Goal: Contribute content

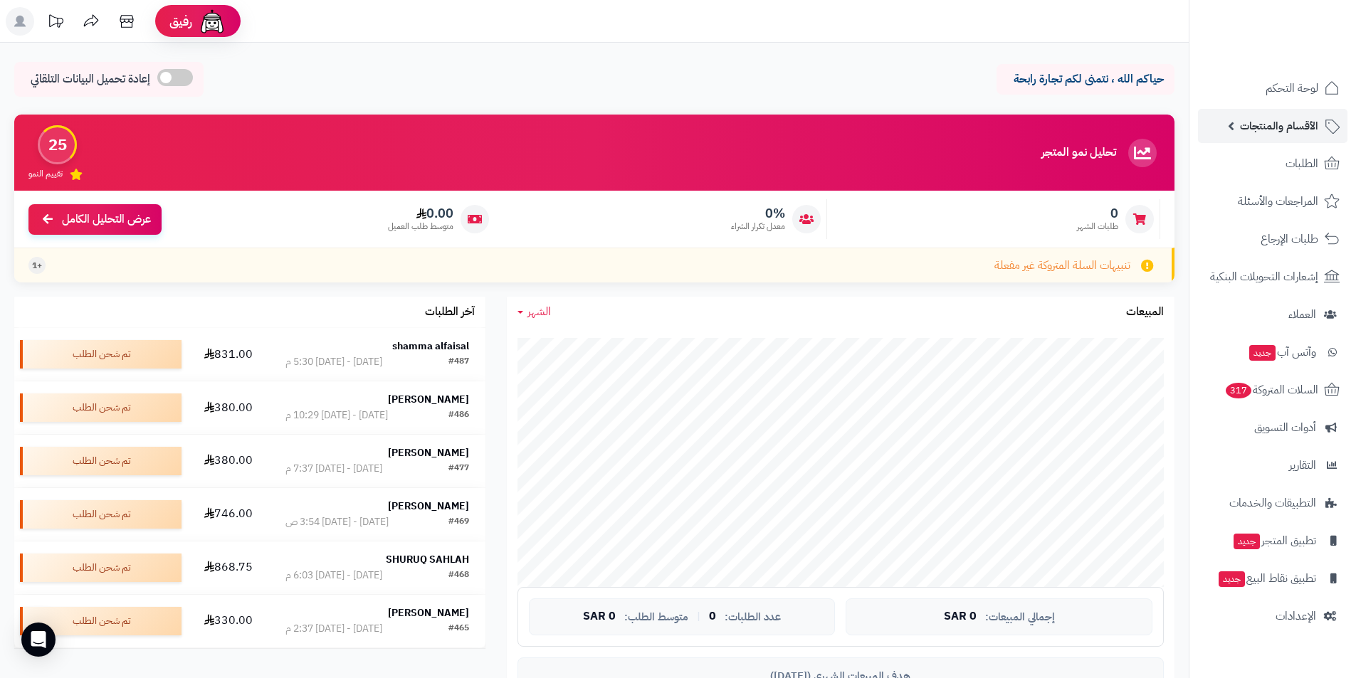
click at [1226, 125] on link "الأقسام والمنتجات" at bounding box center [1272, 126] width 149 height 34
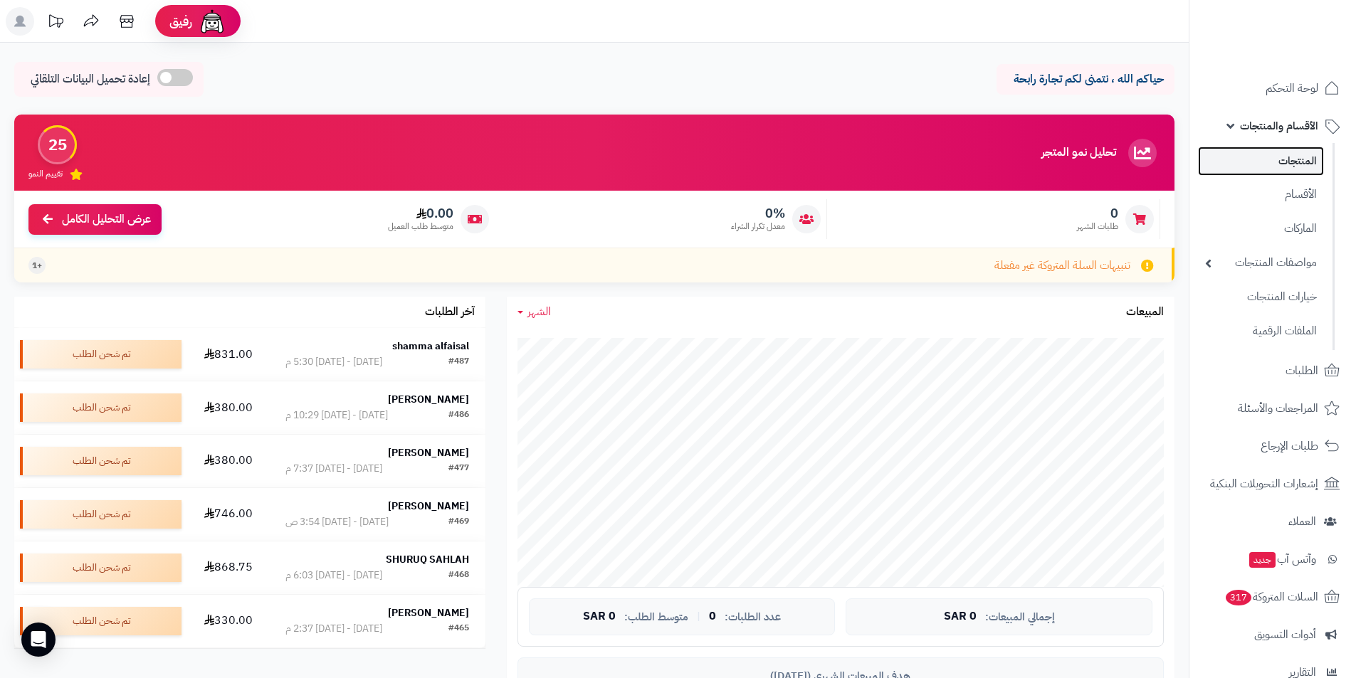
click at [1290, 161] on link "المنتجات" at bounding box center [1261, 161] width 126 height 29
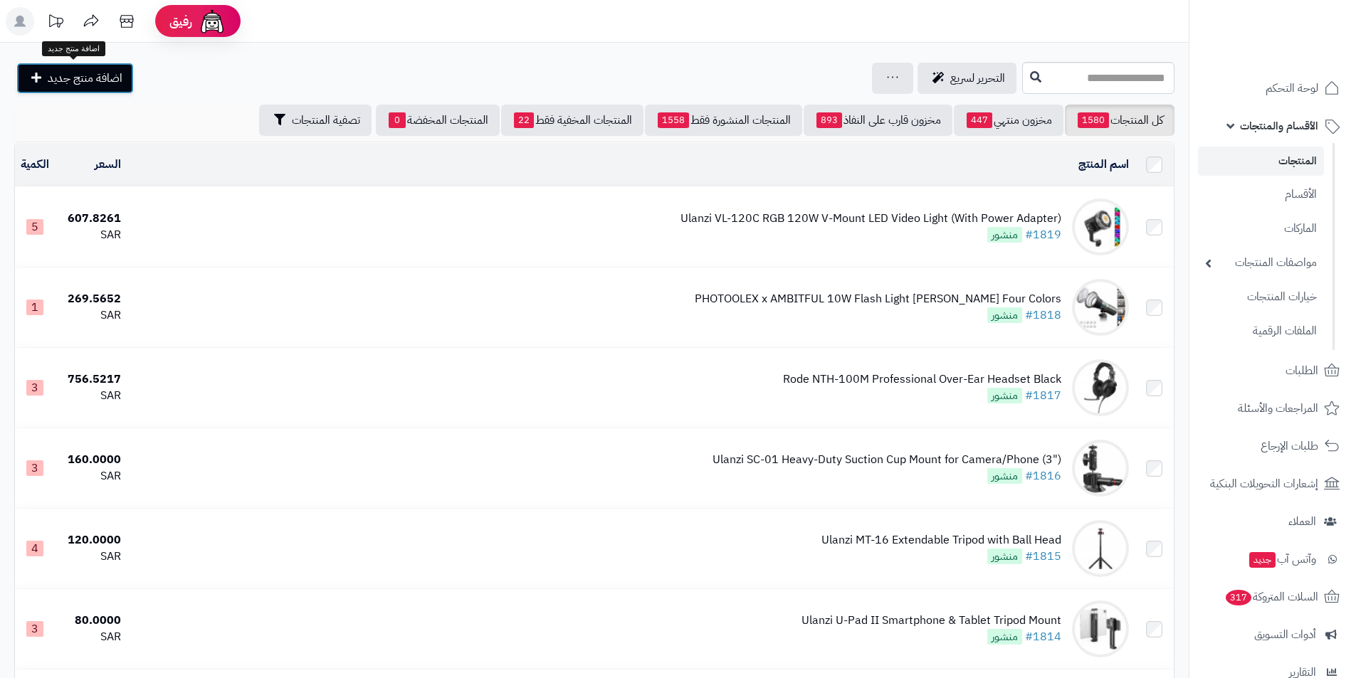
click at [80, 91] on link "اضافة منتج جديد" at bounding box center [74, 78] width 117 height 31
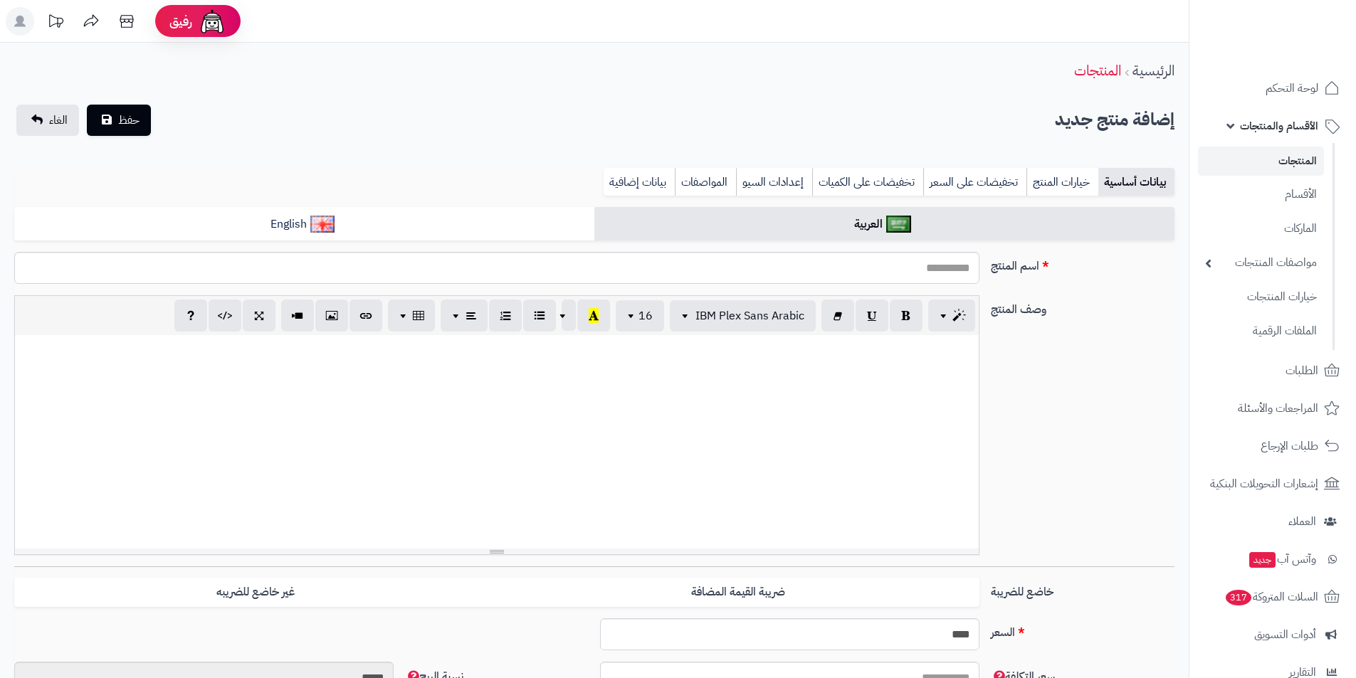
select select
click at [602, 393] on div at bounding box center [497, 442] width 964 height 214
click at [604, 382] on div at bounding box center [497, 442] width 964 height 214
